Goal: Information Seeking & Learning: Learn about a topic

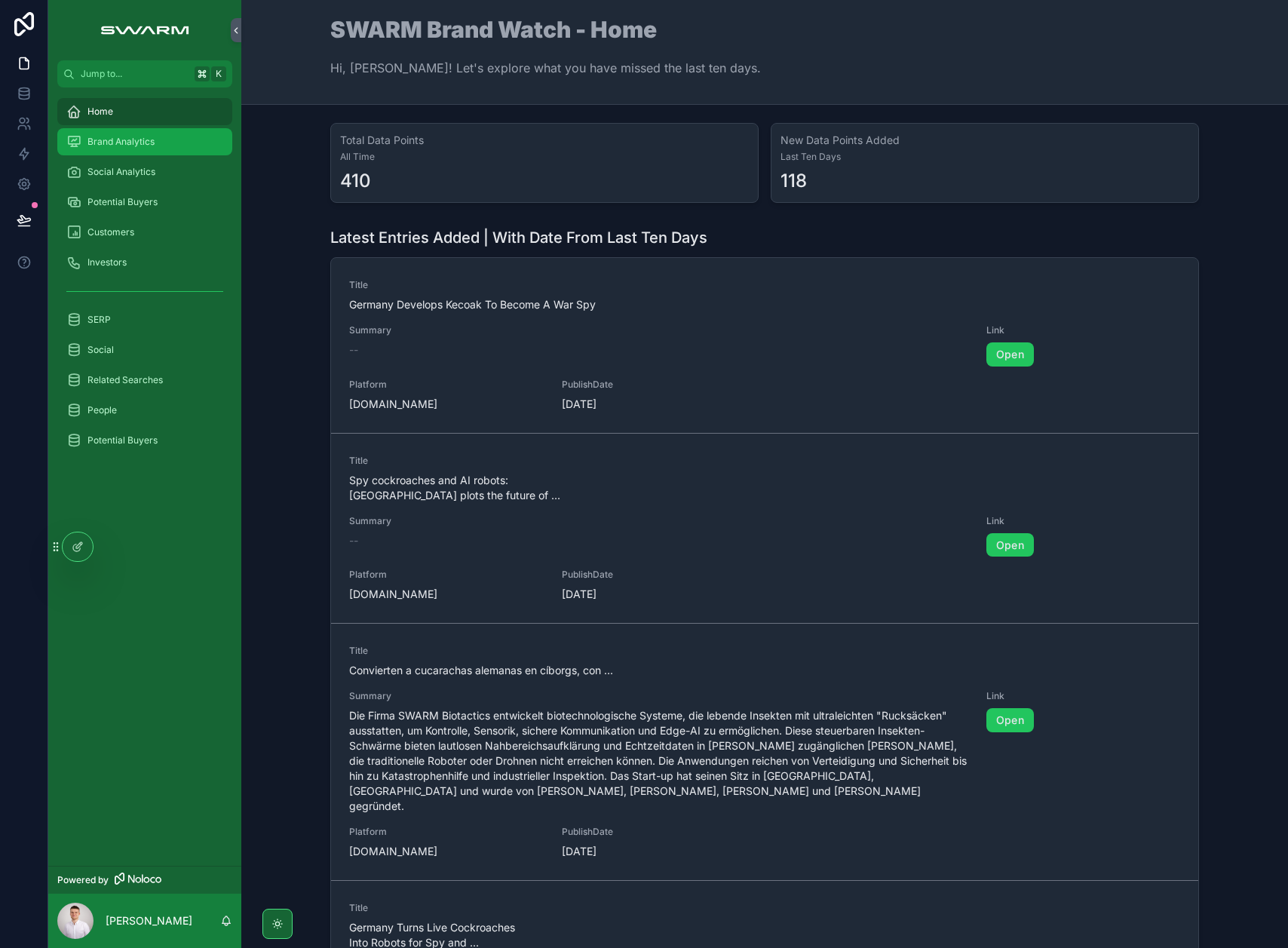
click at [141, 152] on div "Brand Analytics" at bounding box center [145, 141] width 157 height 24
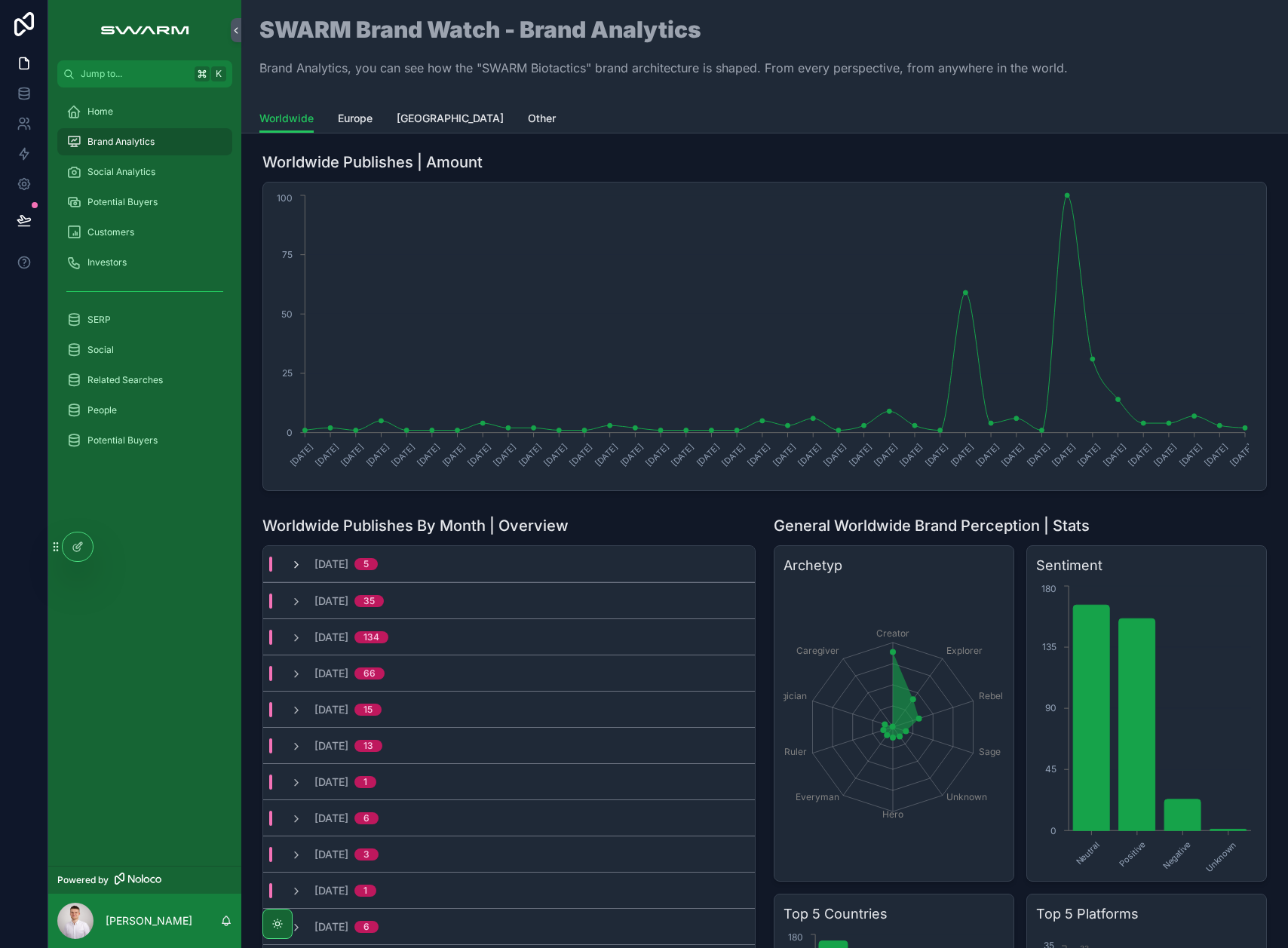
click at [298, 566] on icon "scrollable content" at bounding box center [296, 565] width 12 height 12
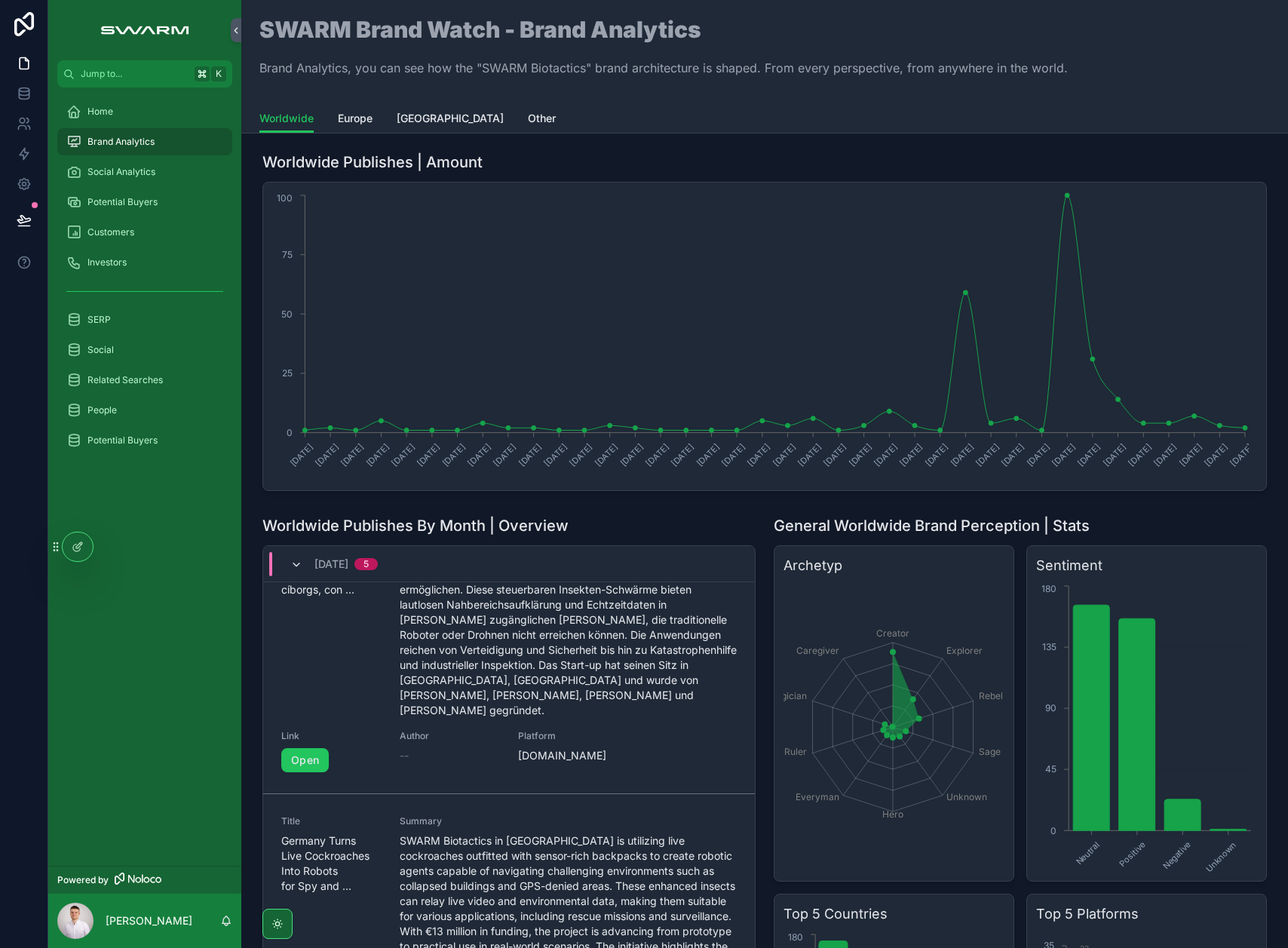
click at [300, 567] on icon "scrollable content" at bounding box center [296, 565] width 12 height 12
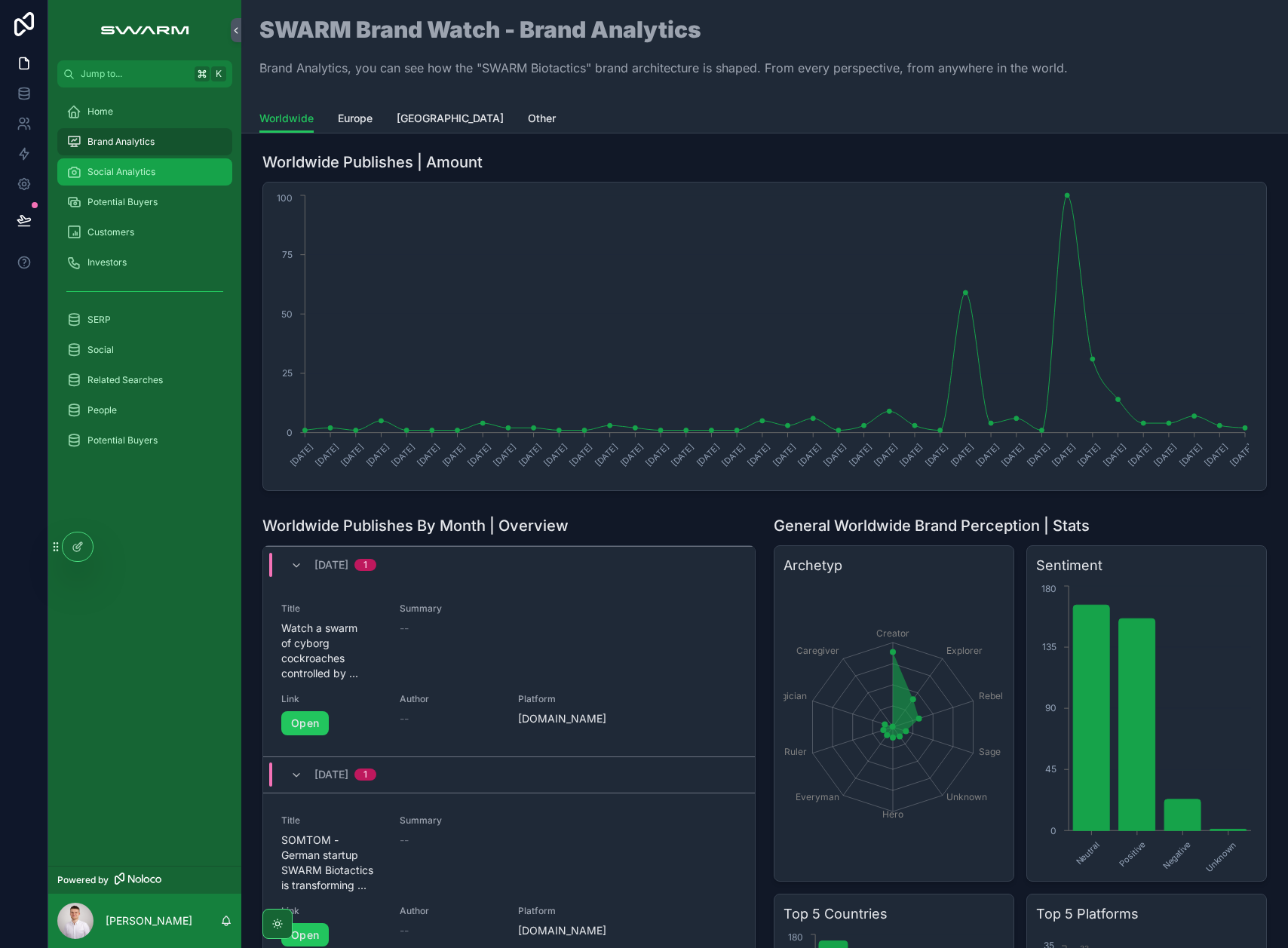
click at [87, 173] on span "Social Analytics" at bounding box center [121, 172] width 68 height 12
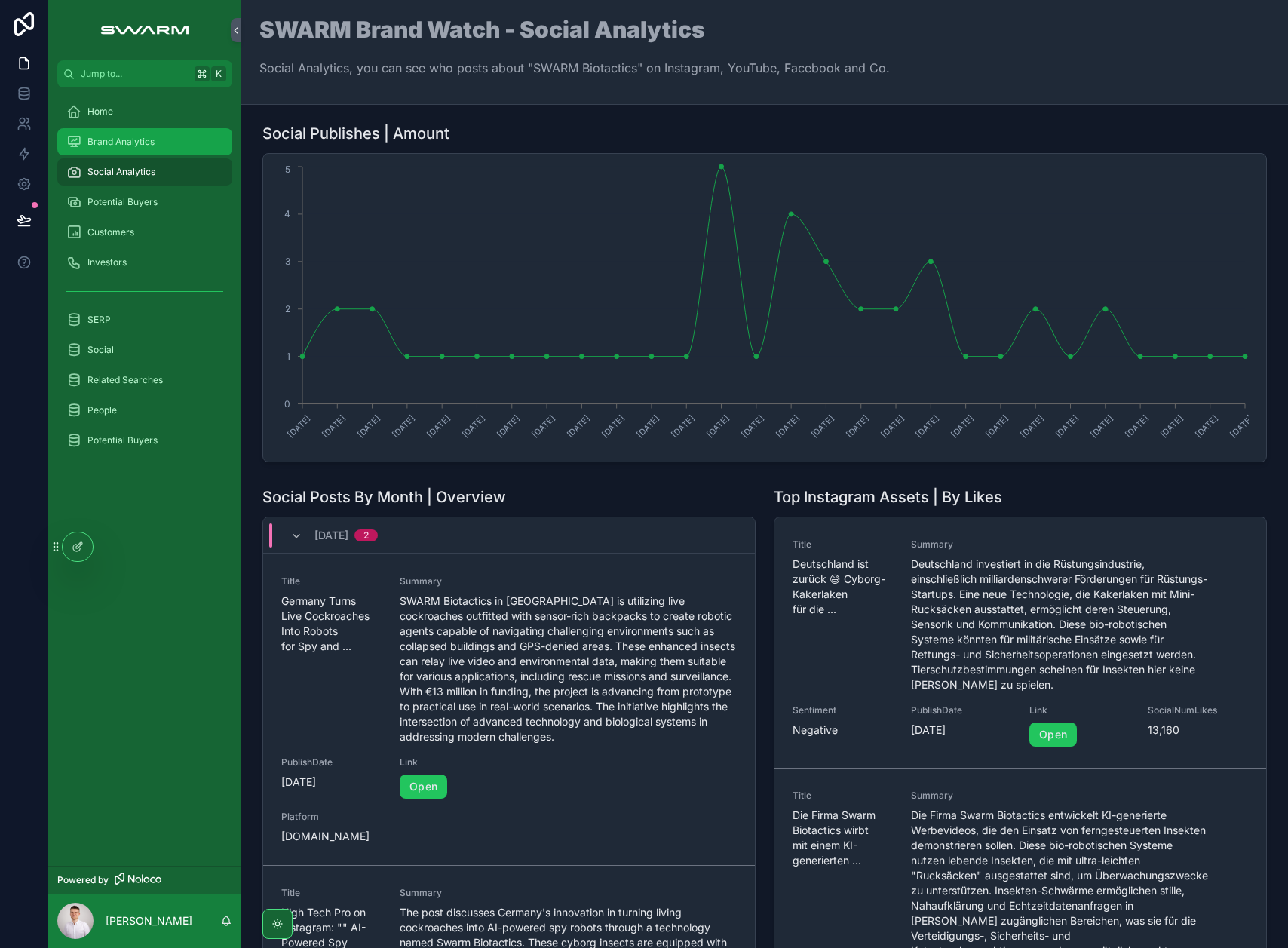
click at [126, 141] on span "Brand Analytics" at bounding box center [121, 141] width 67 height 12
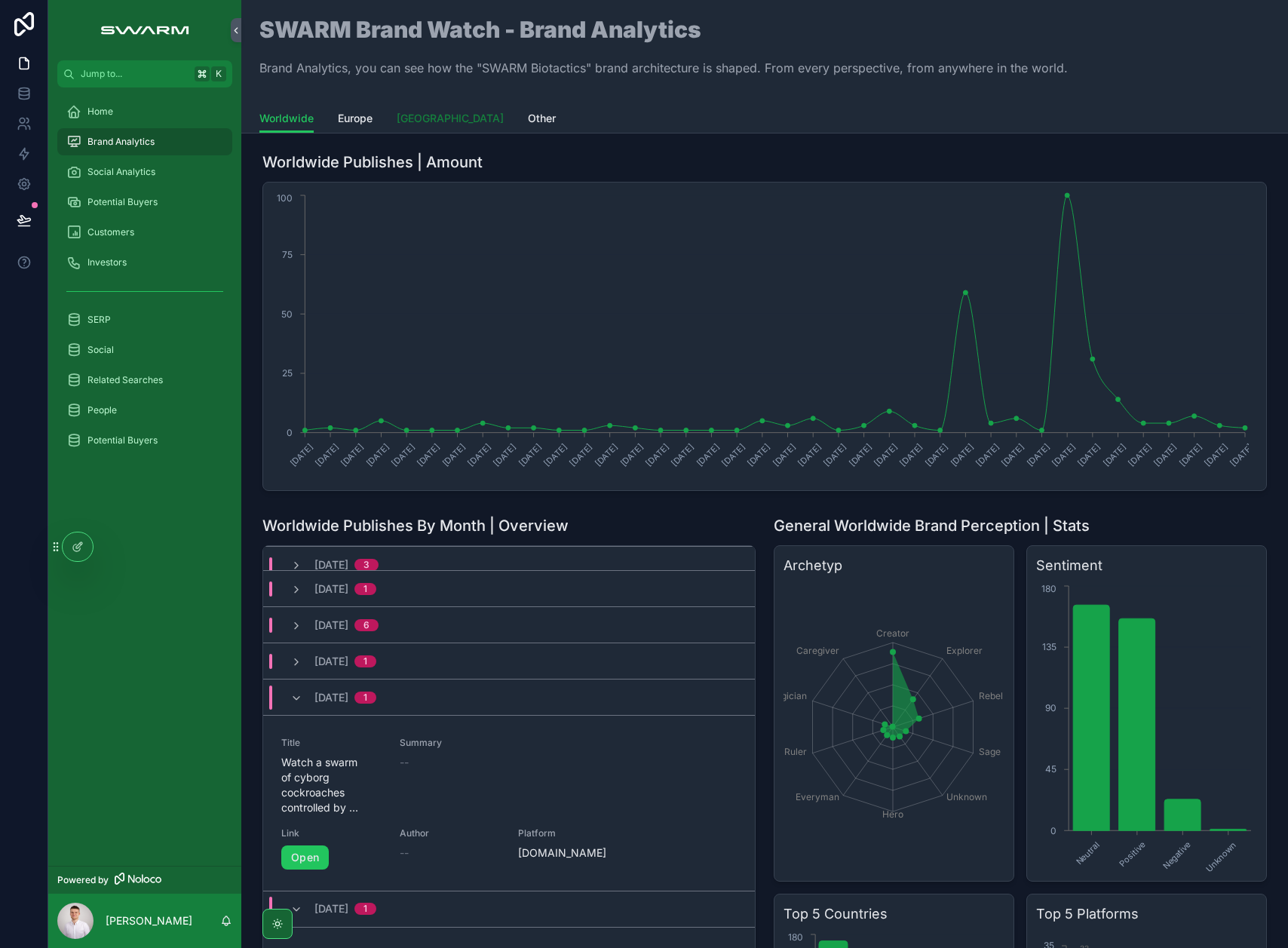
click at [420, 122] on span "[GEOGRAPHIC_DATA]" at bounding box center [450, 118] width 107 height 15
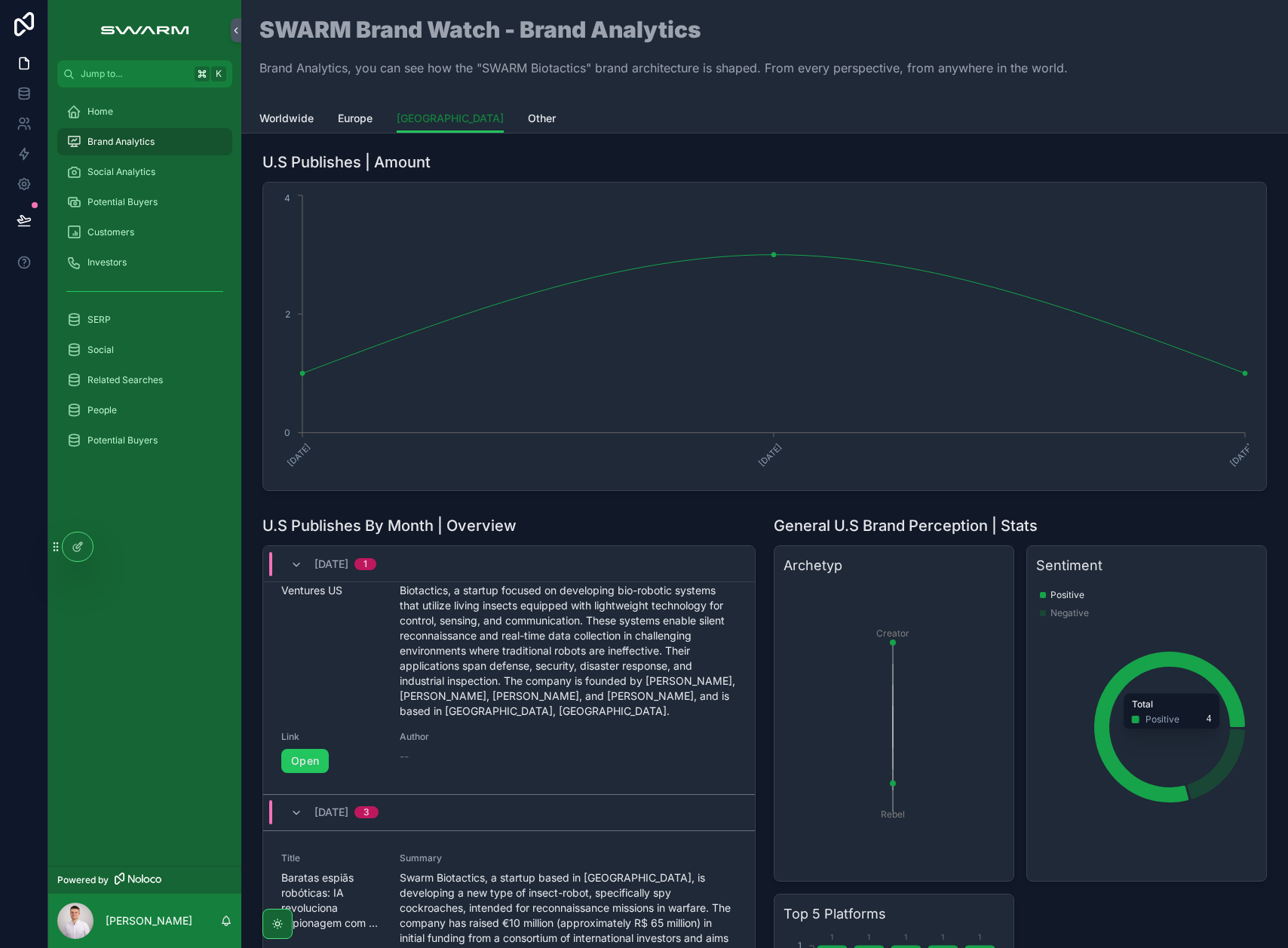
scroll to position [91, 0]
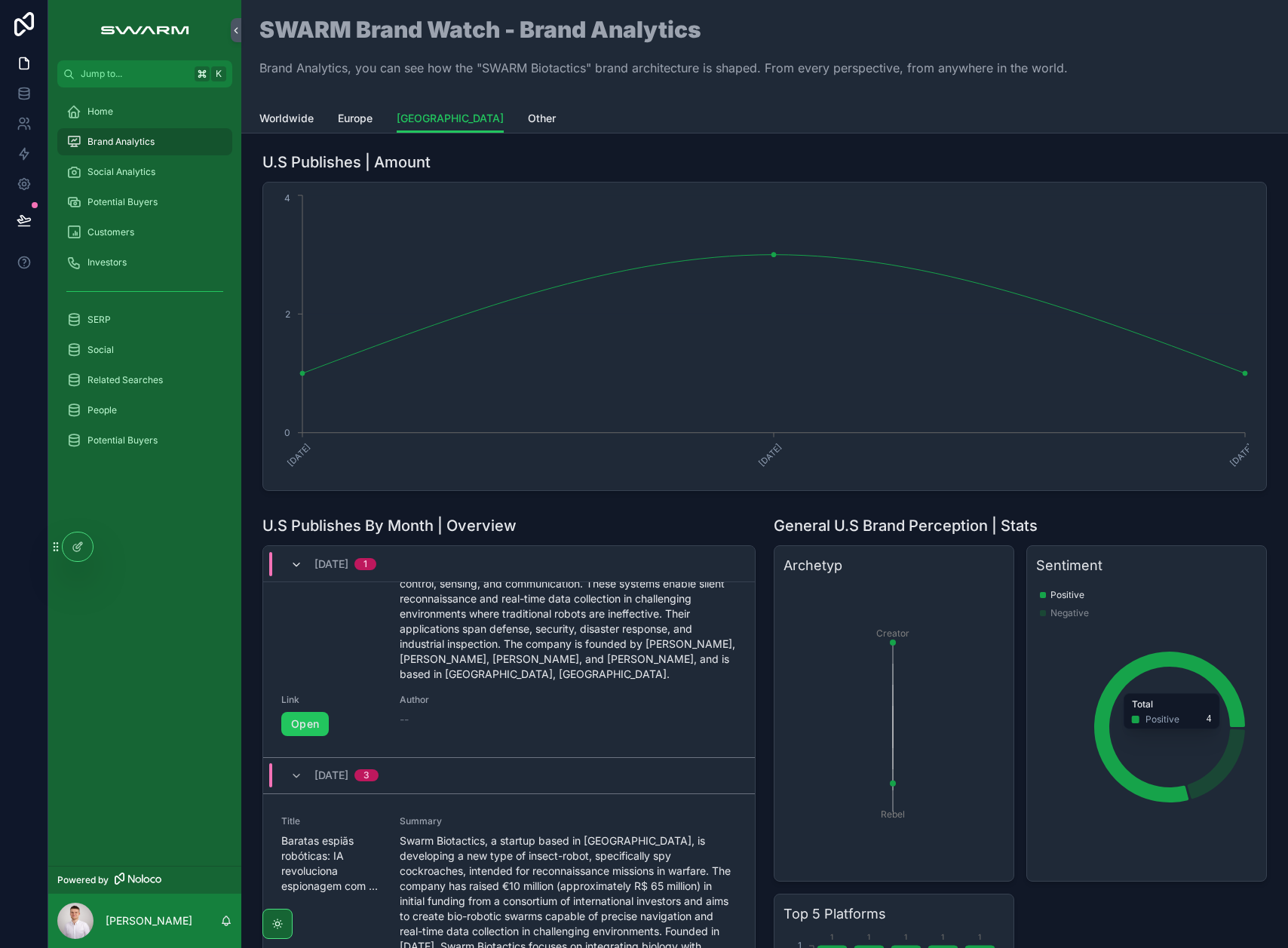
click at [298, 564] on icon "scrollable content" at bounding box center [296, 565] width 12 height 12
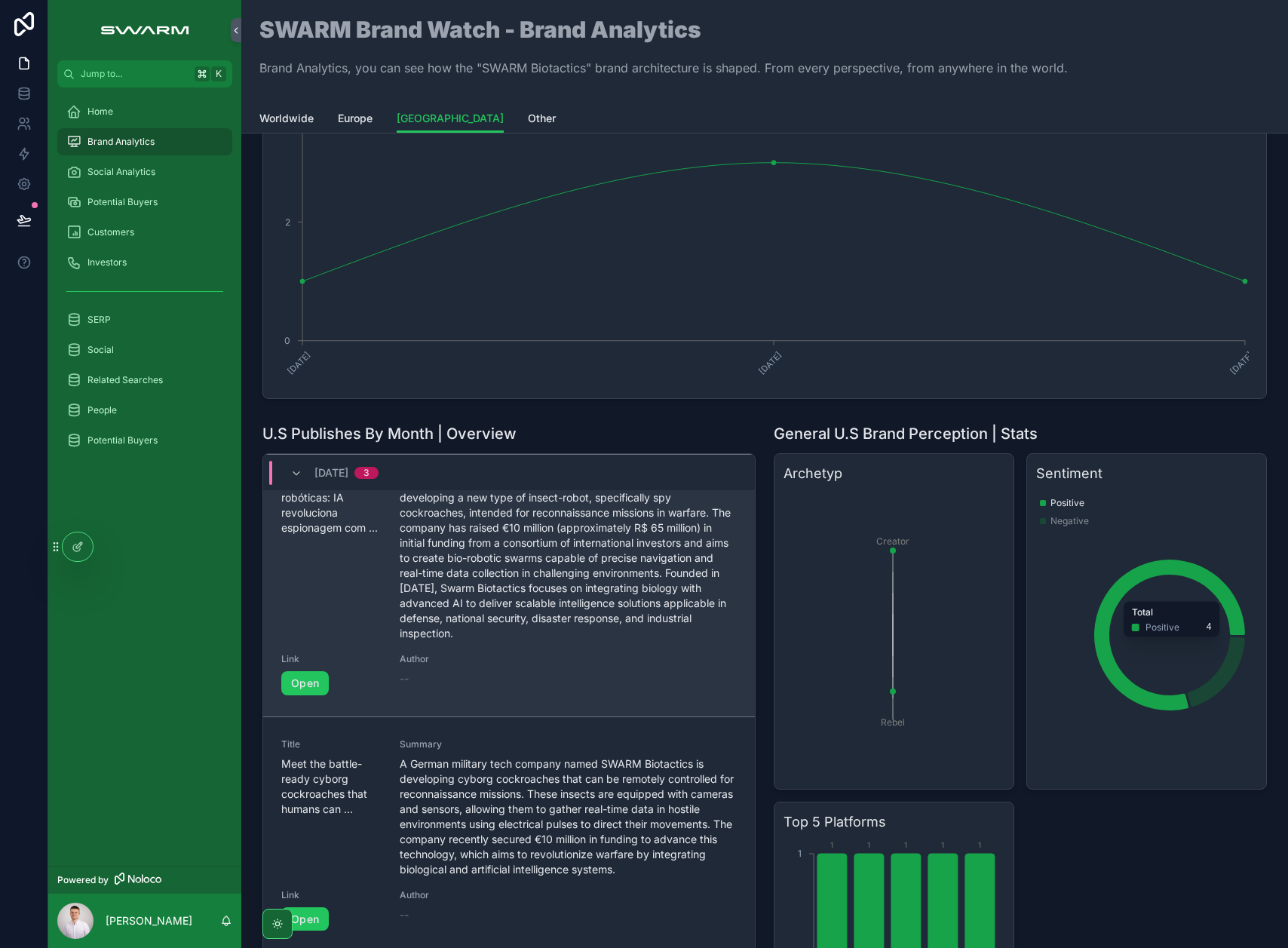
scroll to position [113, 0]
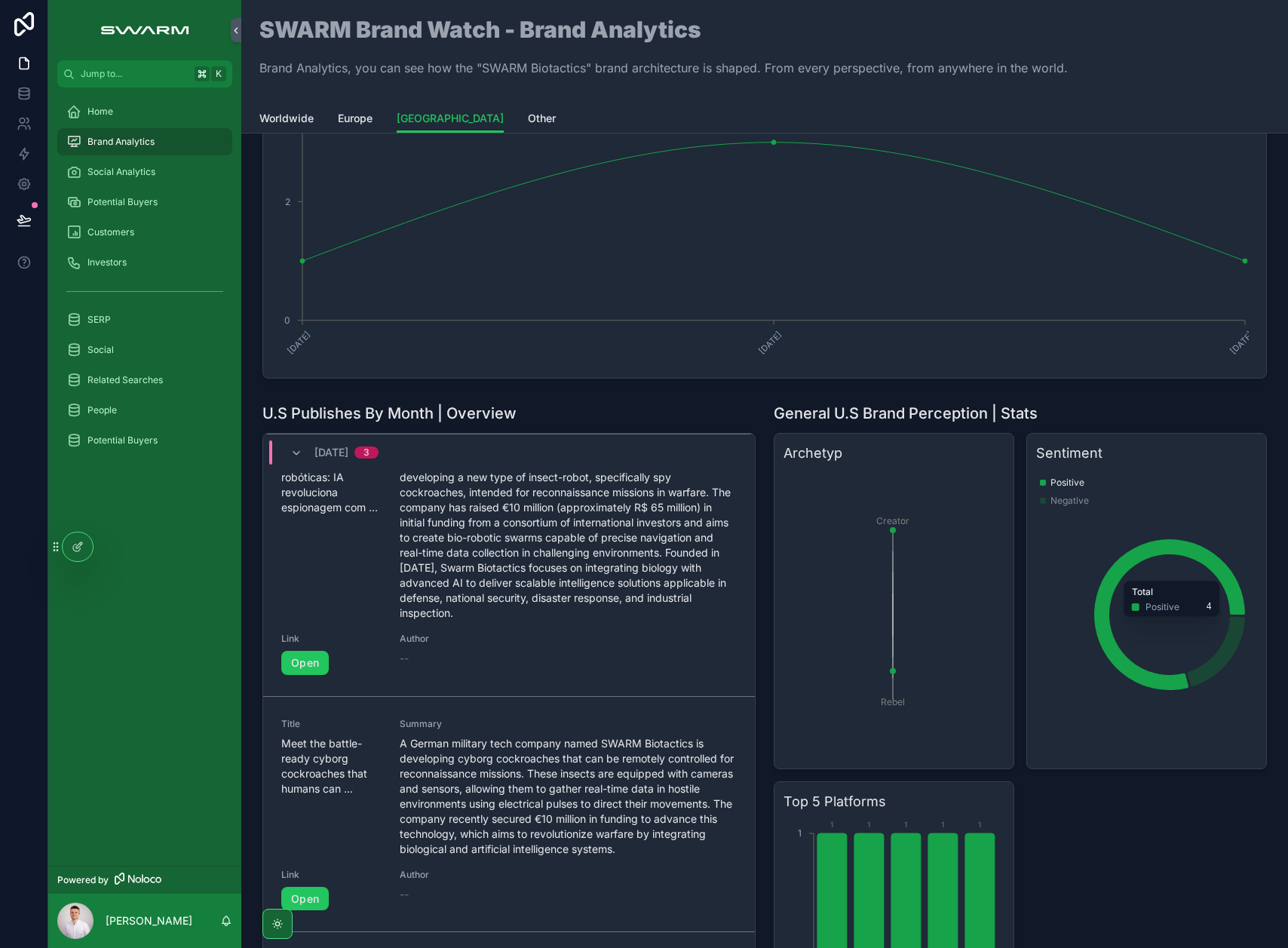
click at [299, 460] on div "[DATE] 3" at bounding box center [334, 452] width 88 height 24
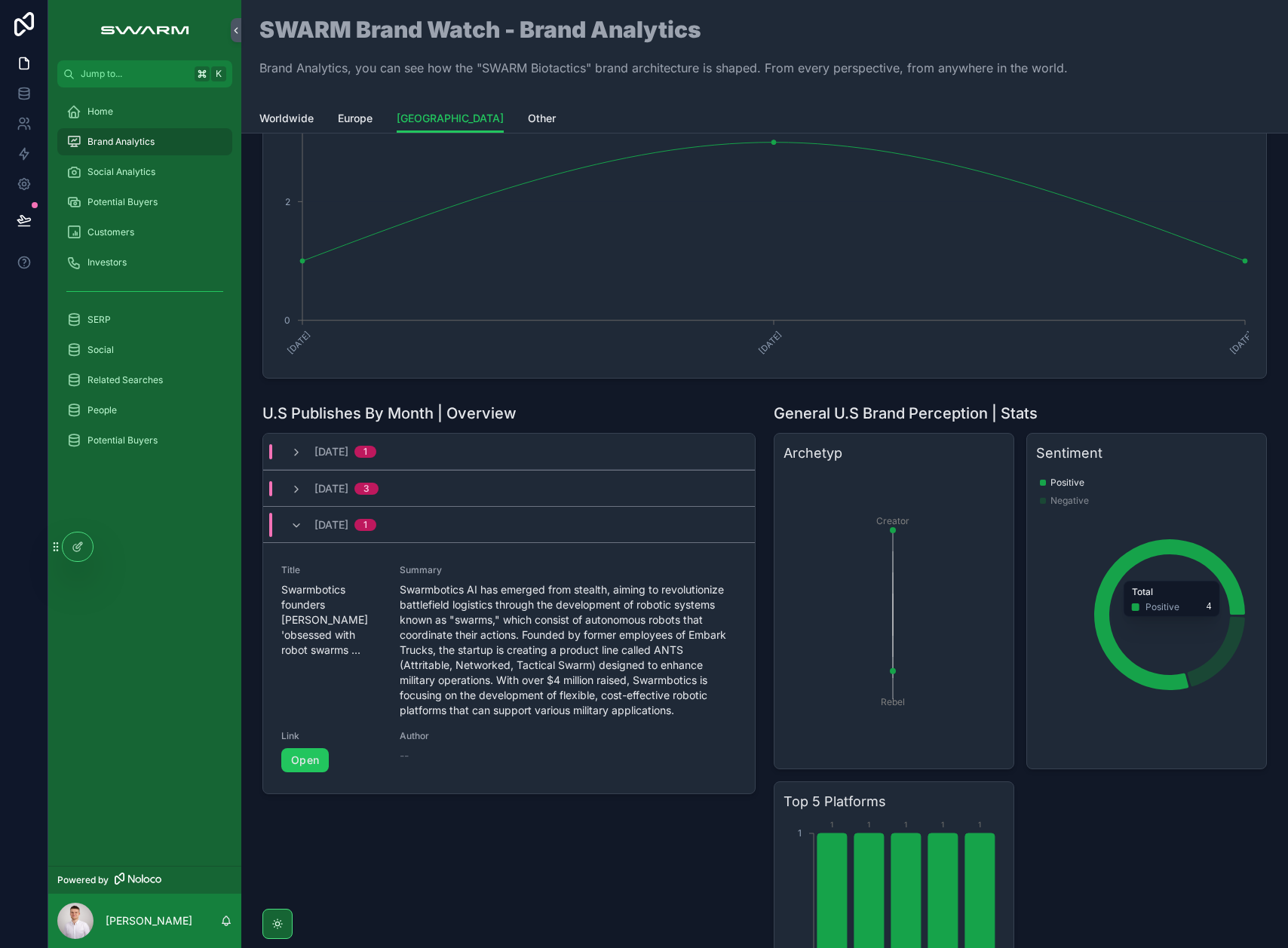
scroll to position [0, 0]
click at [290, 532] on div "[DATE] 1" at bounding box center [333, 525] width 86 height 24
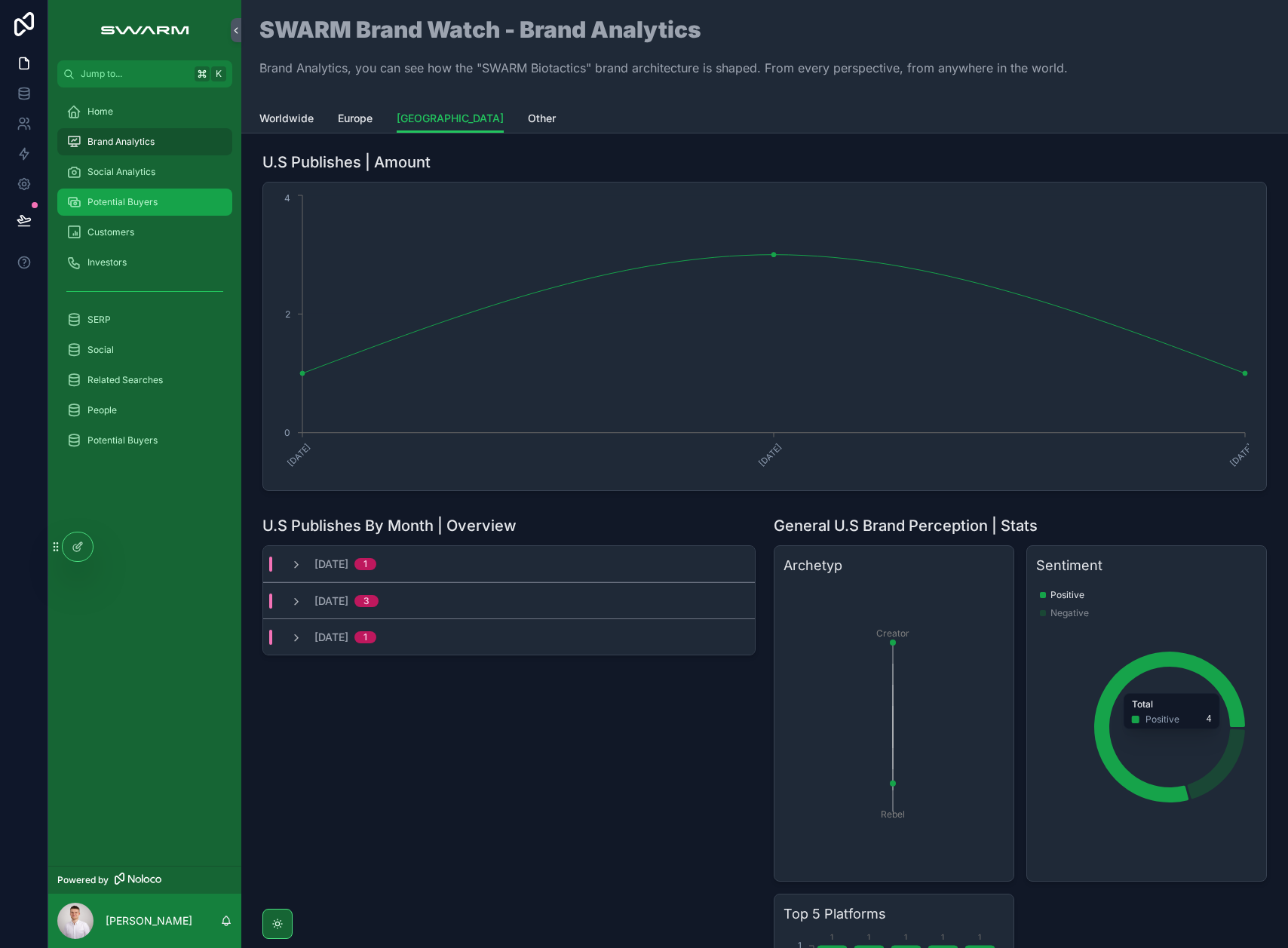
click at [109, 194] on div "Potential Buyers" at bounding box center [145, 201] width 157 height 24
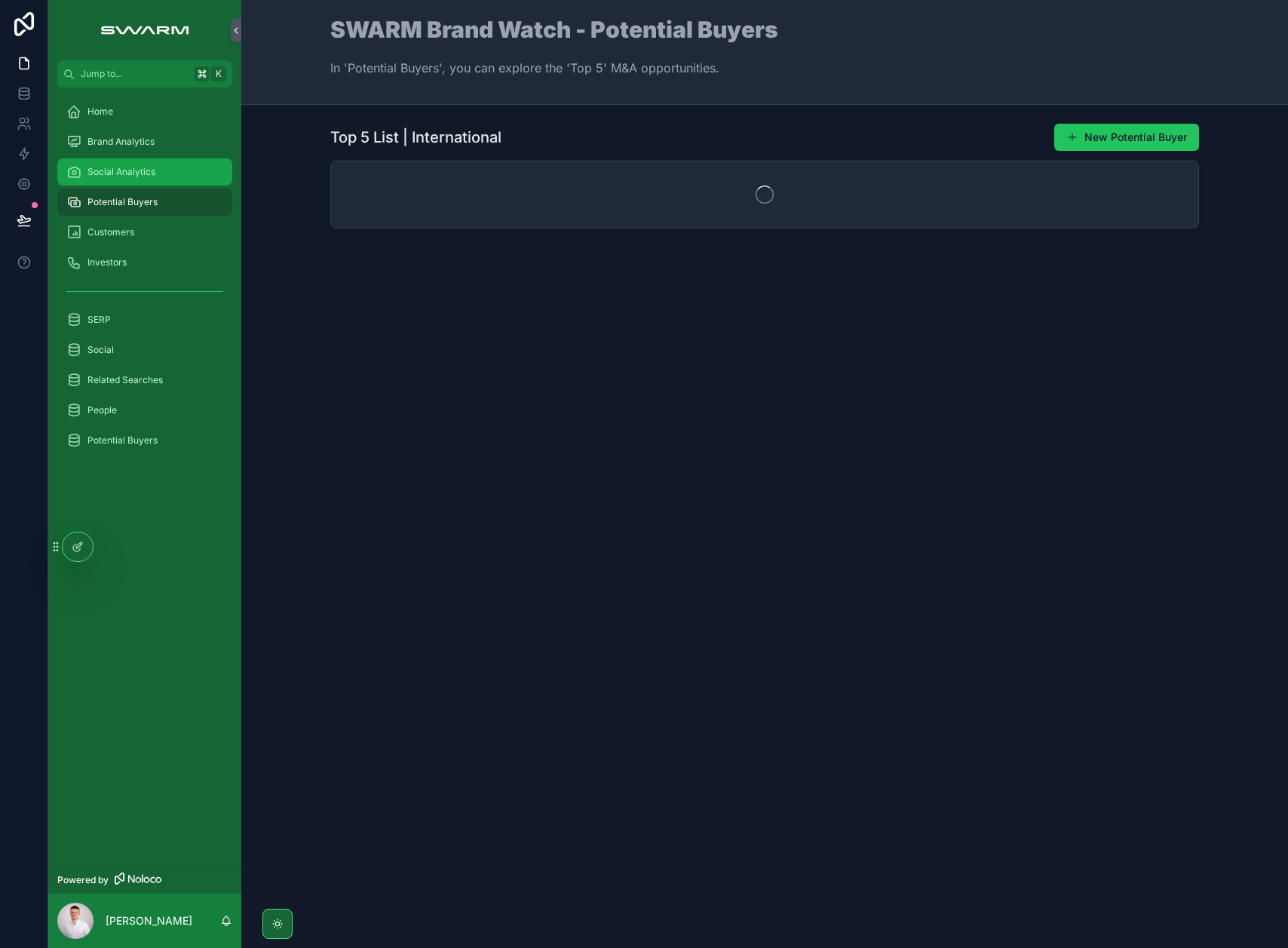
click at [119, 172] on span "Social Analytics" at bounding box center [121, 172] width 68 height 12
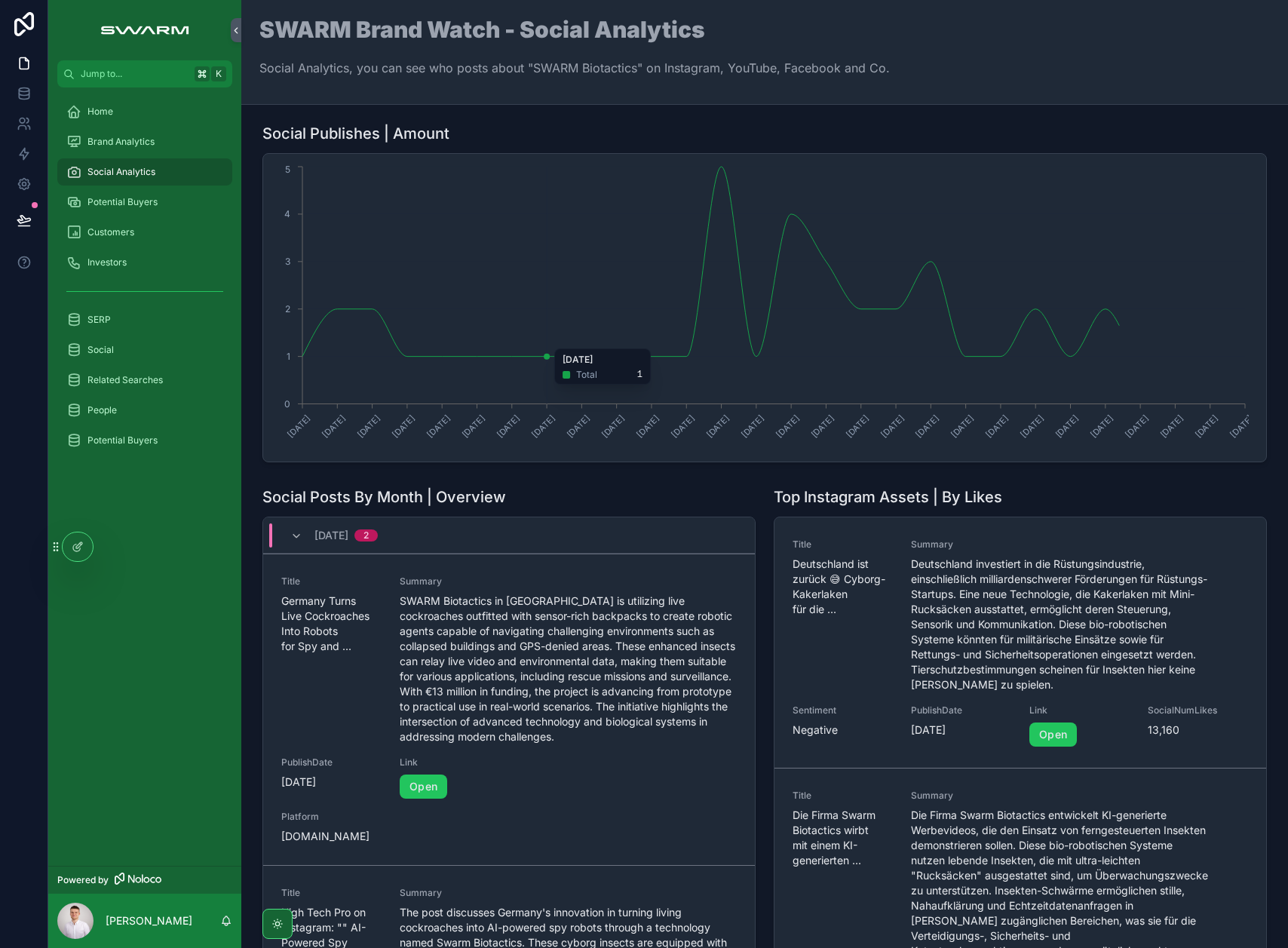
scroll to position [3, 0]
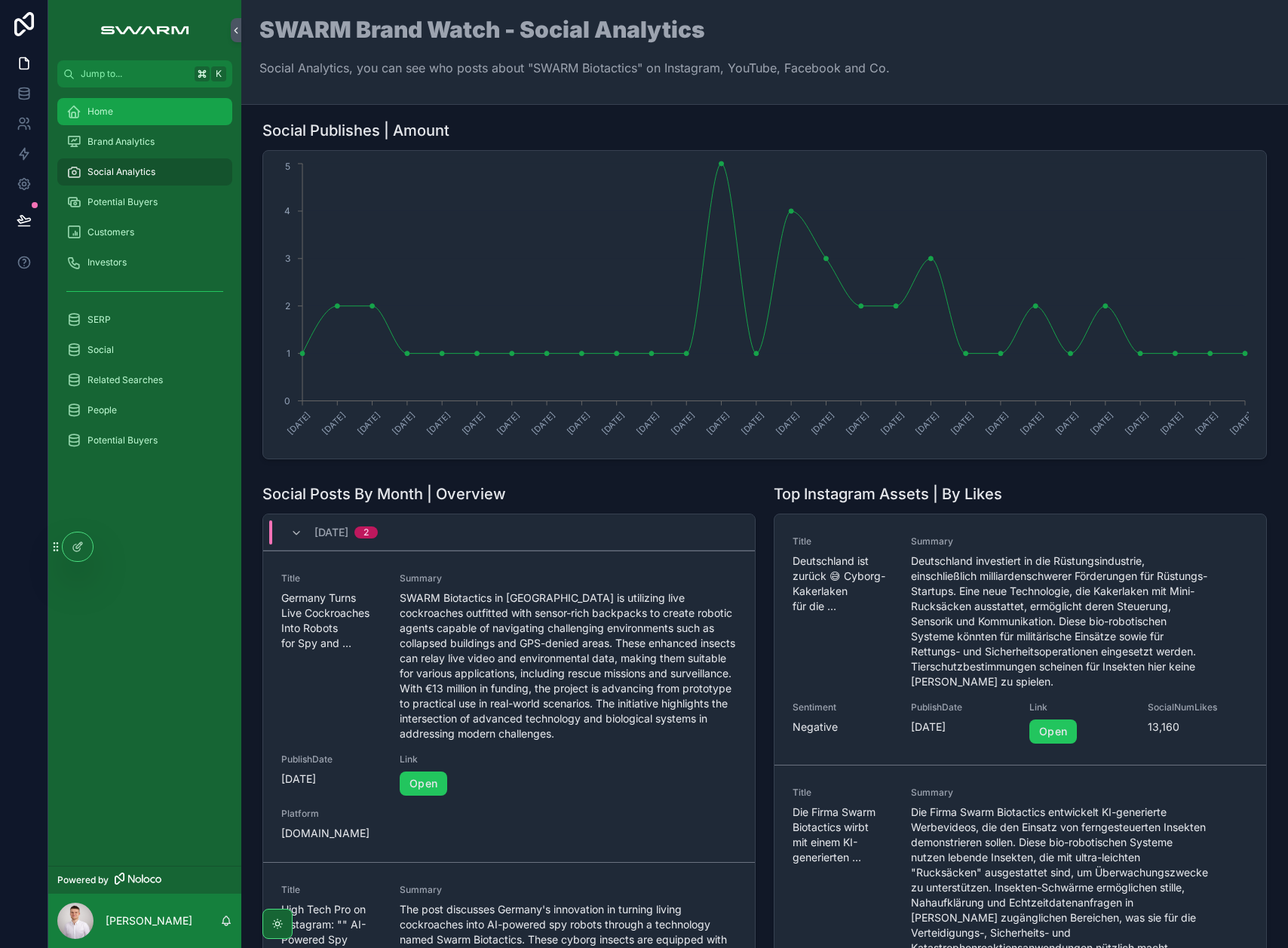
click at [152, 118] on div "Home" at bounding box center [145, 111] width 157 height 24
